Goal: Check status

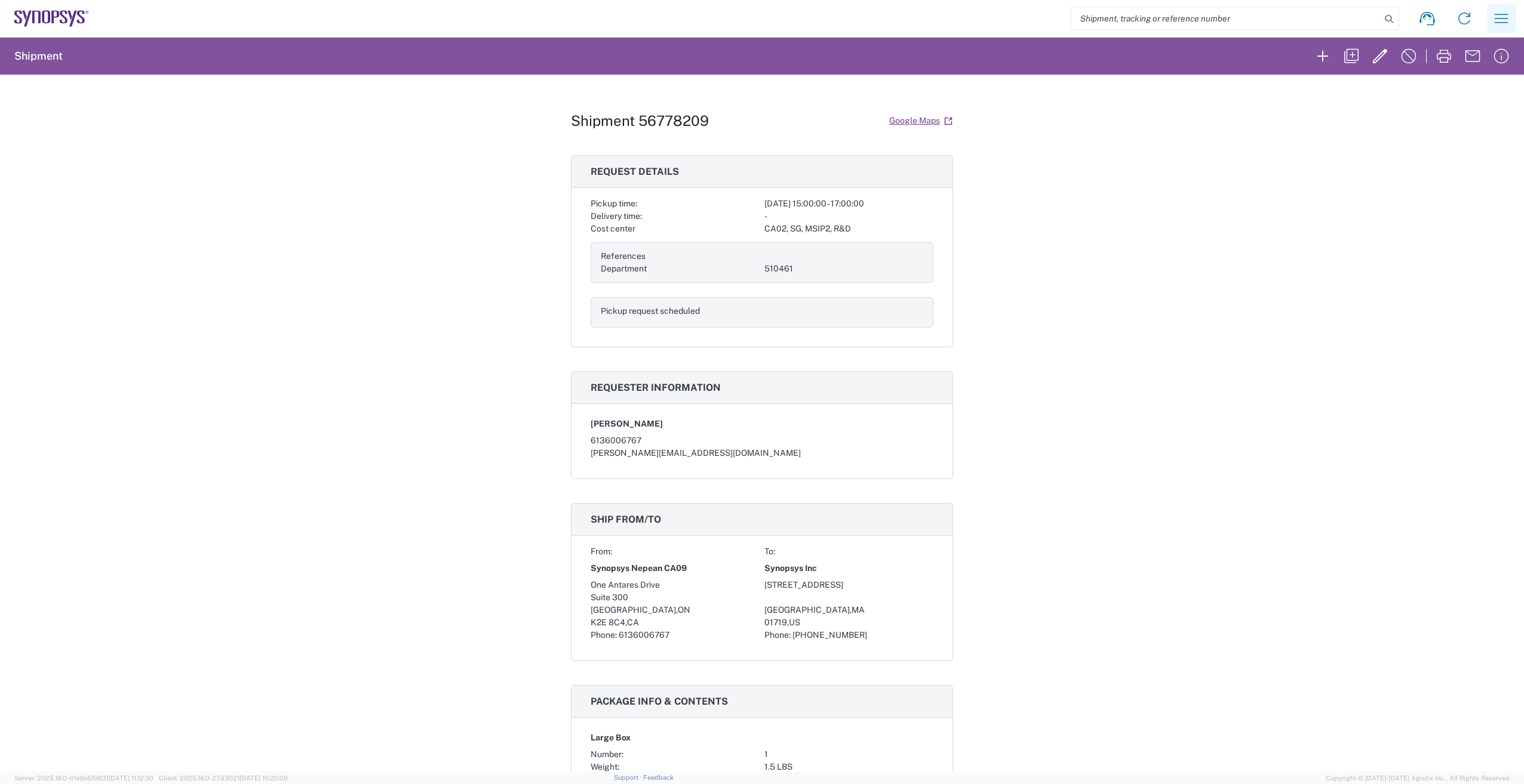
click at [1500, 16] on icon "button" at bounding box center [1500, 18] width 19 height 19
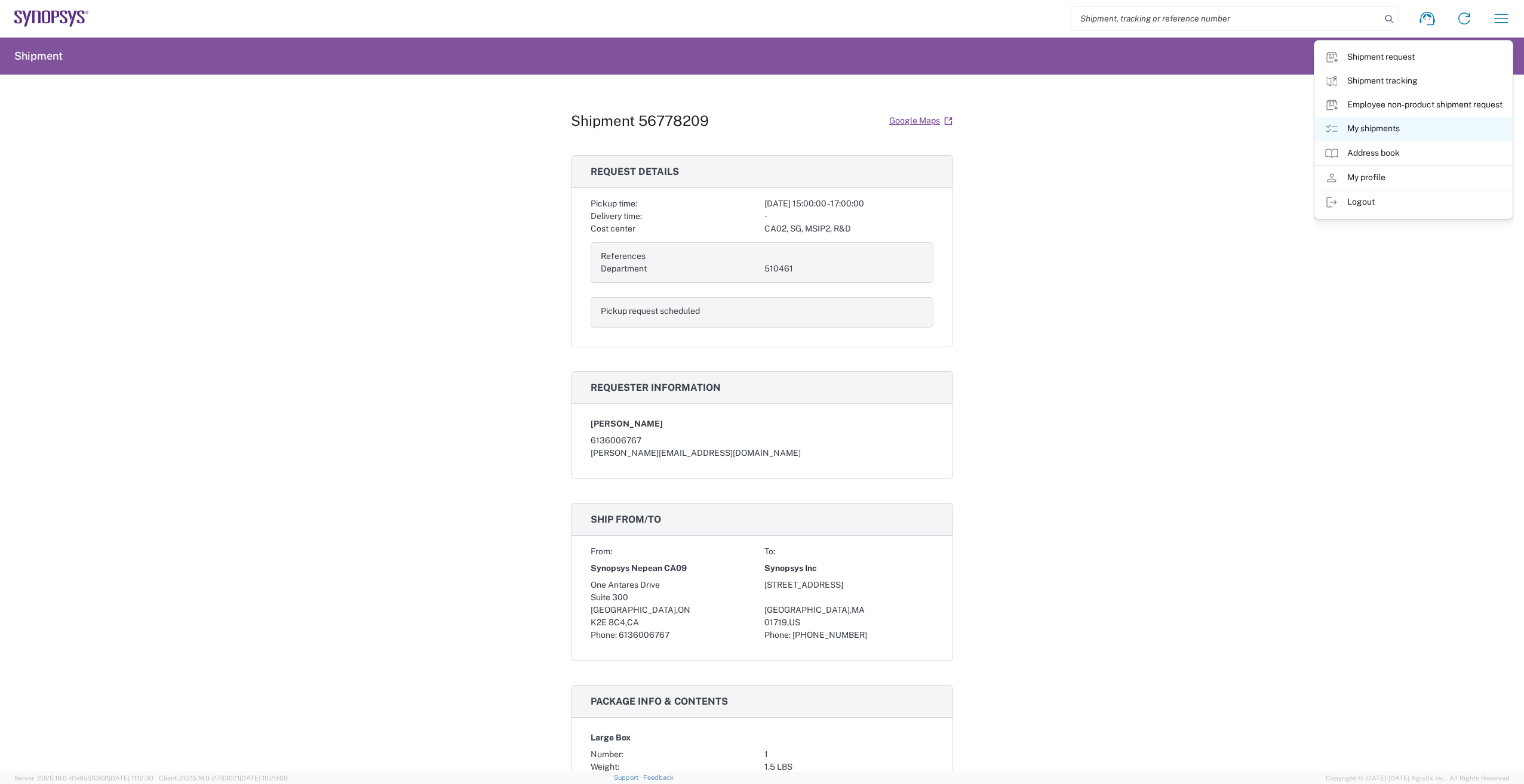
click at [1331, 125] on icon at bounding box center [1332, 129] width 15 height 15
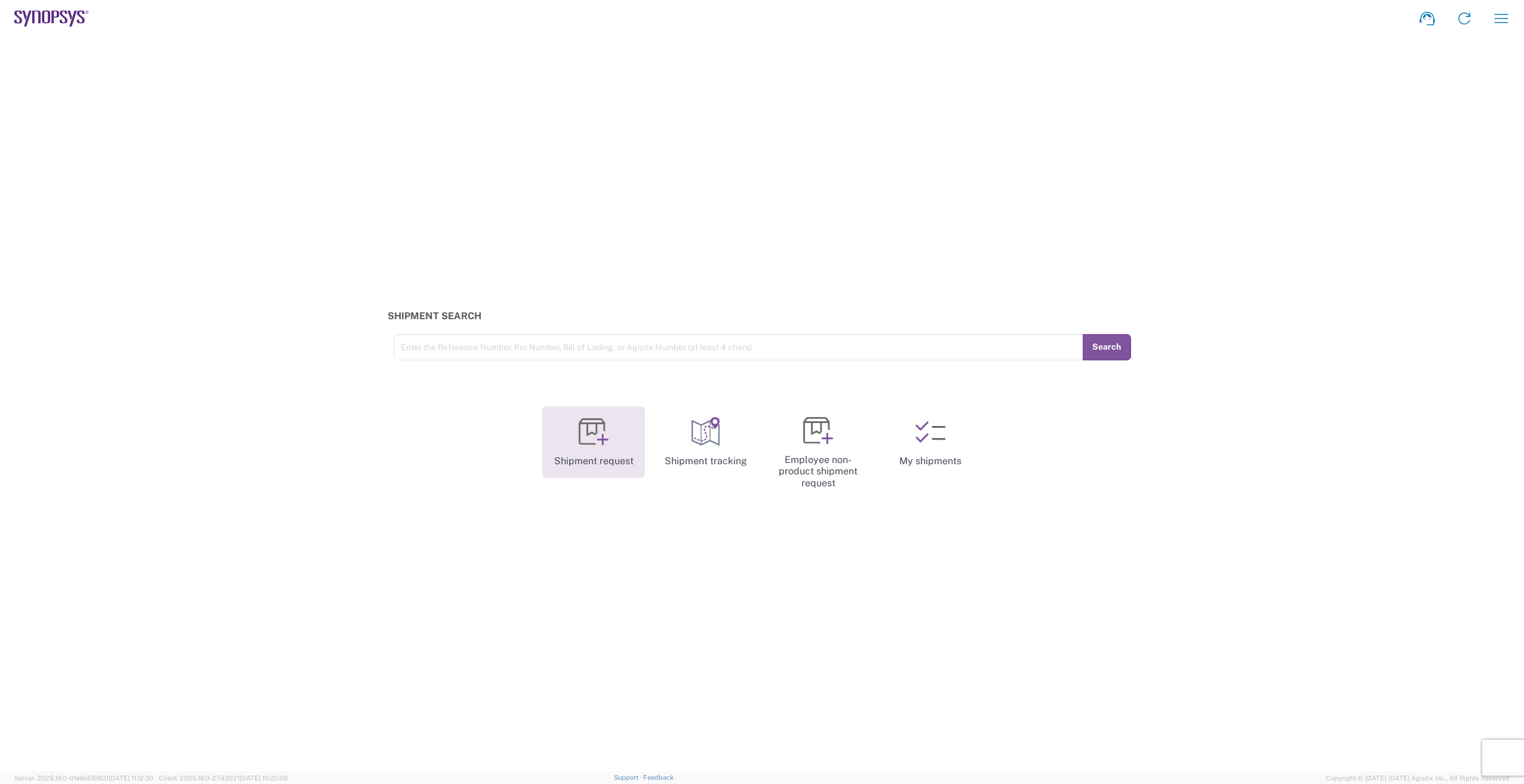
click at [587, 438] on icon at bounding box center [593, 431] width 30 height 30
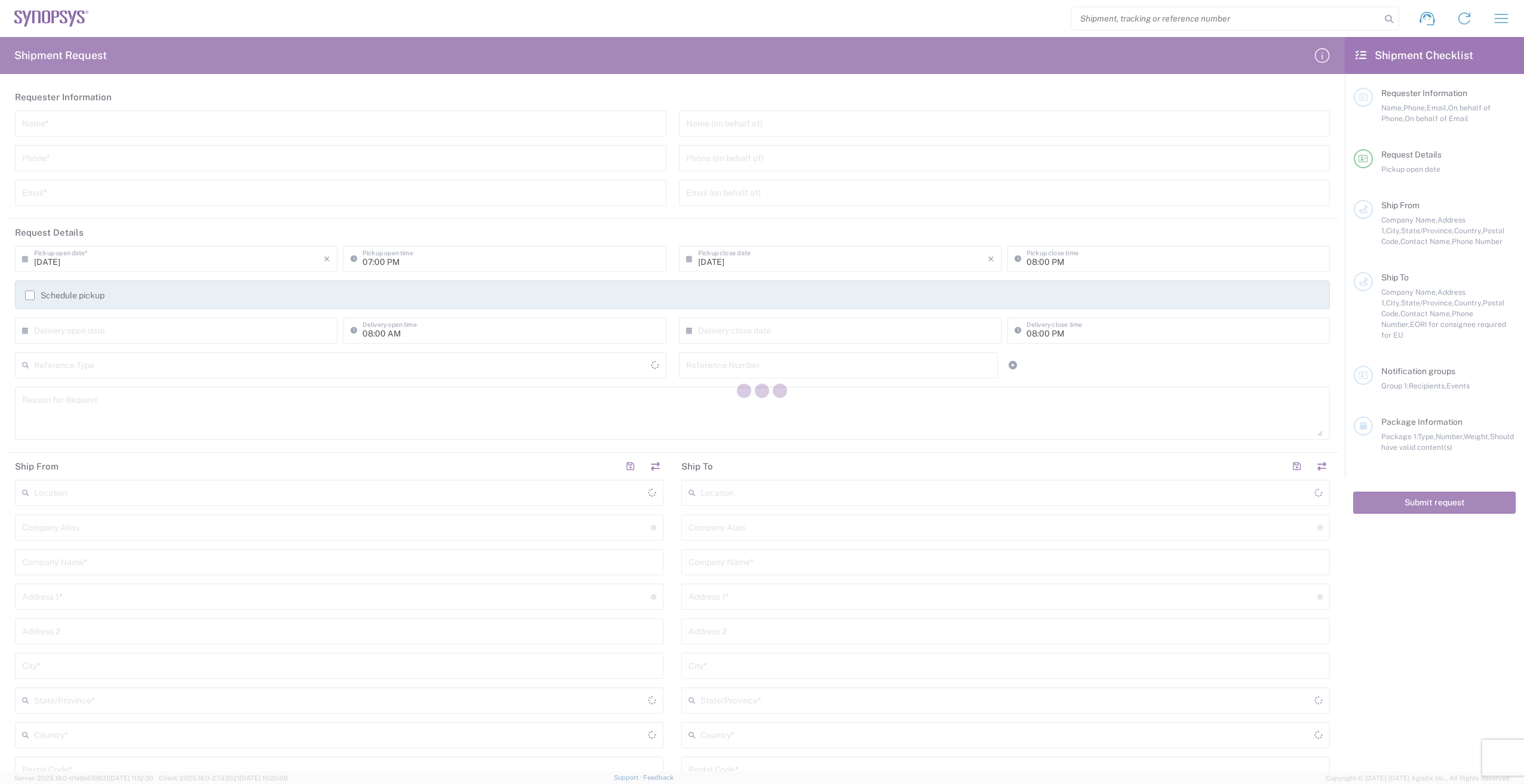
type input "United States"
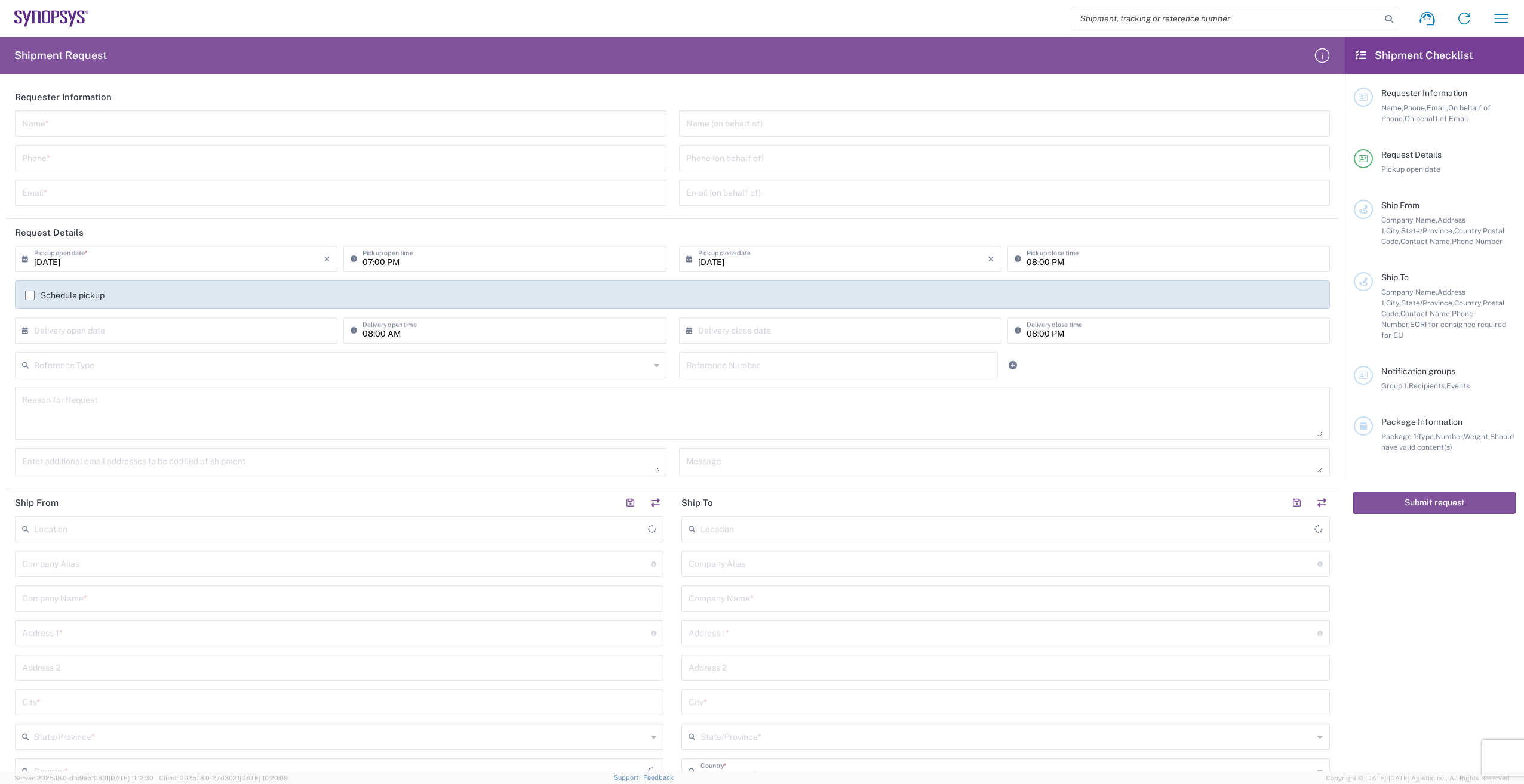
type input "United States"
click at [1146, 8] on input "search" at bounding box center [1225, 18] width 309 height 23
type input "56283652"
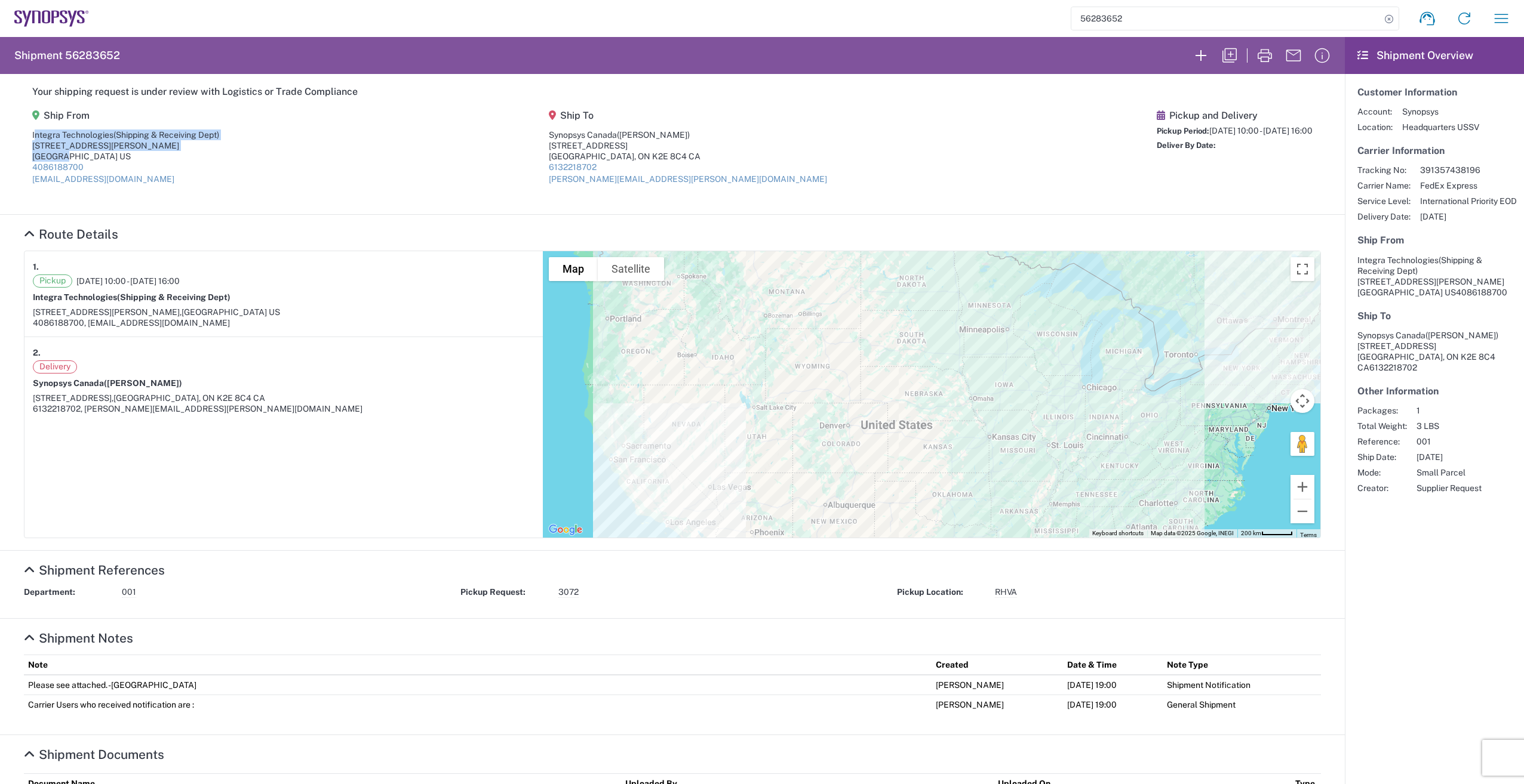
drag, startPoint x: 19, startPoint y: 128, endPoint x: 66, endPoint y: 159, distance: 56.3
click at [66, 159] on section "Your shipping request is under review with Logistics or Trade Compliance Ship F…" at bounding box center [672, 144] width 1344 height 140
drag, startPoint x: 66, startPoint y: 159, endPoint x: 205, endPoint y: 192, distance: 142.9
click at [205, 192] on agx-shipment-stop-overview "Ship From Integra Technologies (Shipping & Receiving Dept) 1635 MCCARTHY BLVD M…" at bounding box center [126, 151] width 187 height 83
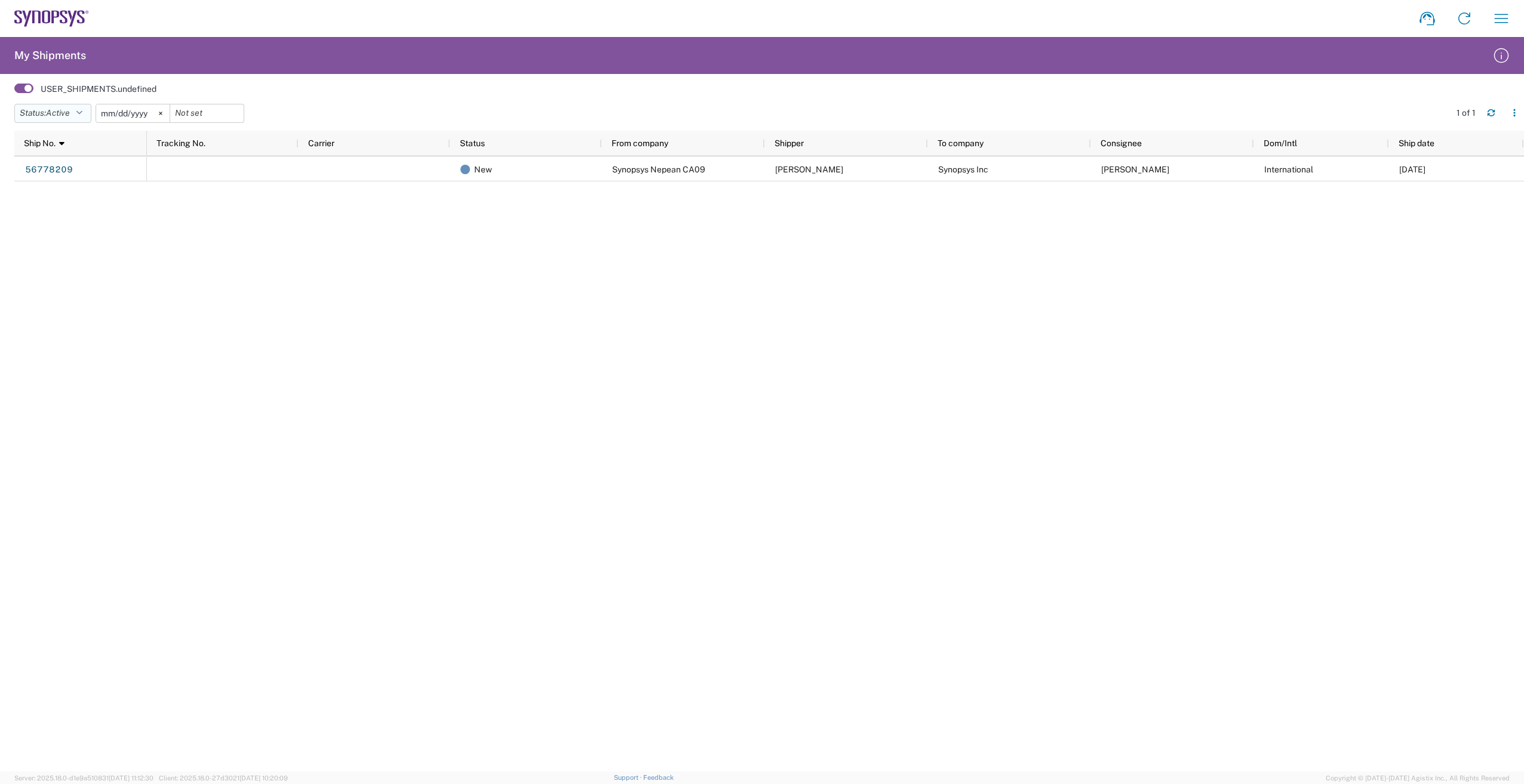
click at [83, 111] on icon "button" at bounding box center [79, 113] width 6 height 8
click at [73, 179] on span "All" at bounding box center [83, 176] width 139 height 18
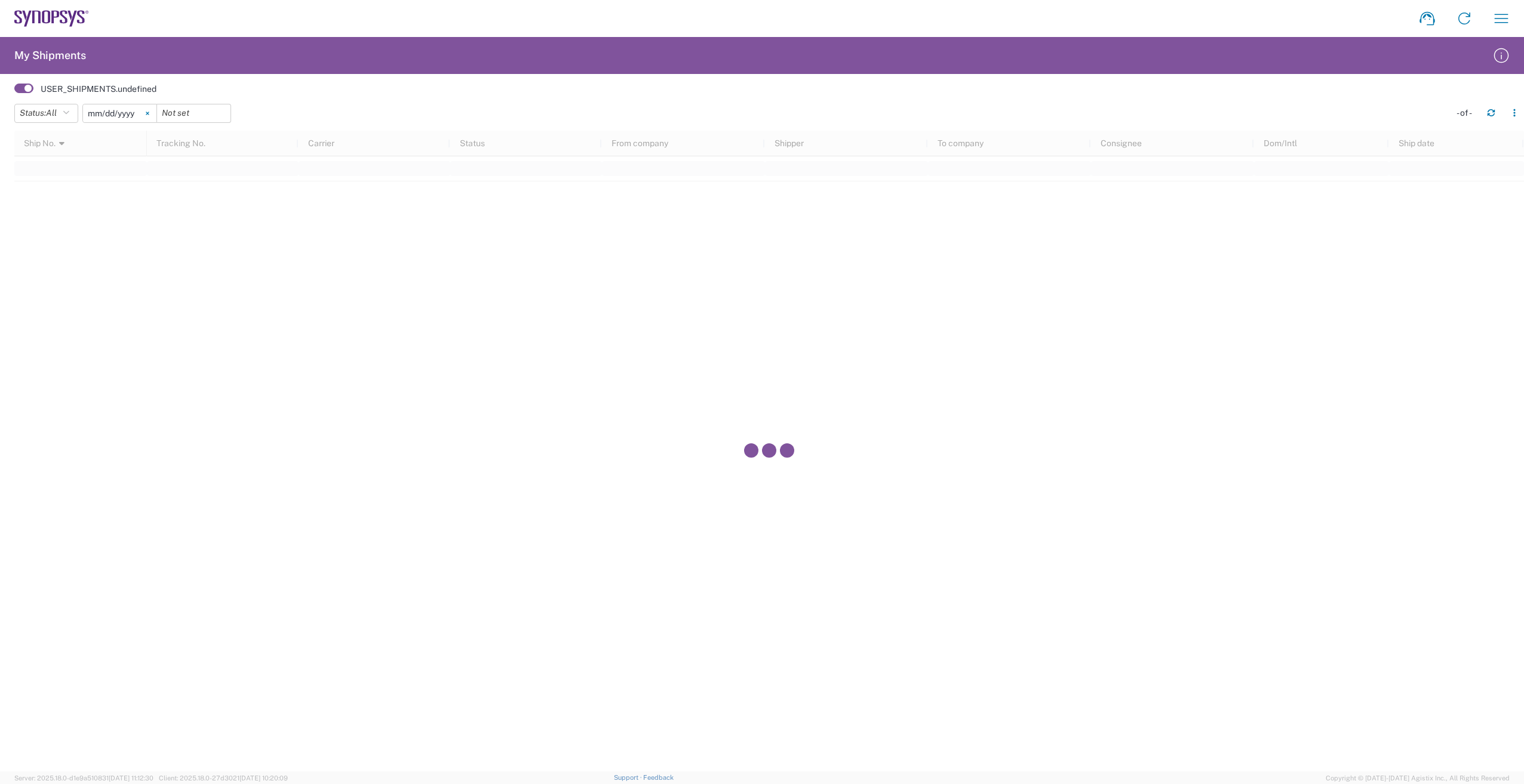
click at [150, 111] on icon at bounding box center [148, 113] width 4 height 4
